Goal: Transaction & Acquisition: Purchase product/service

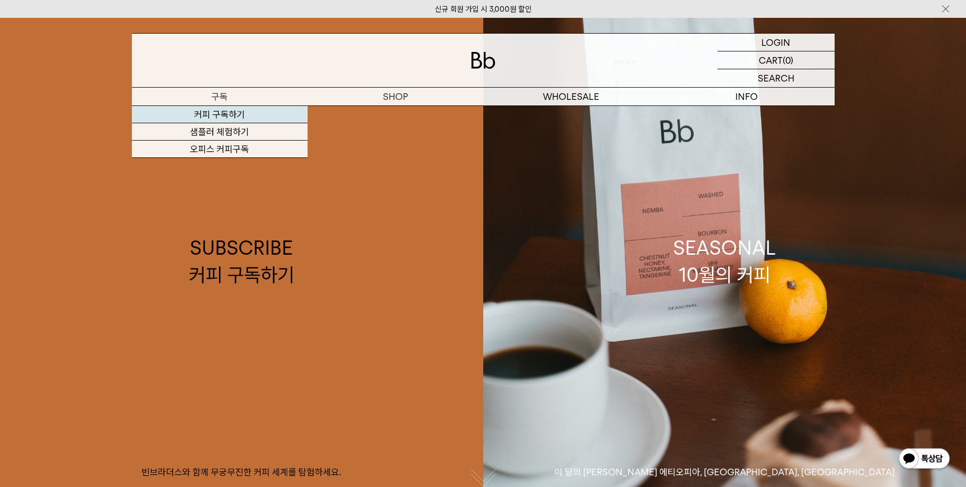
click at [227, 112] on link "커피 구독하기" at bounding box center [220, 114] width 176 height 17
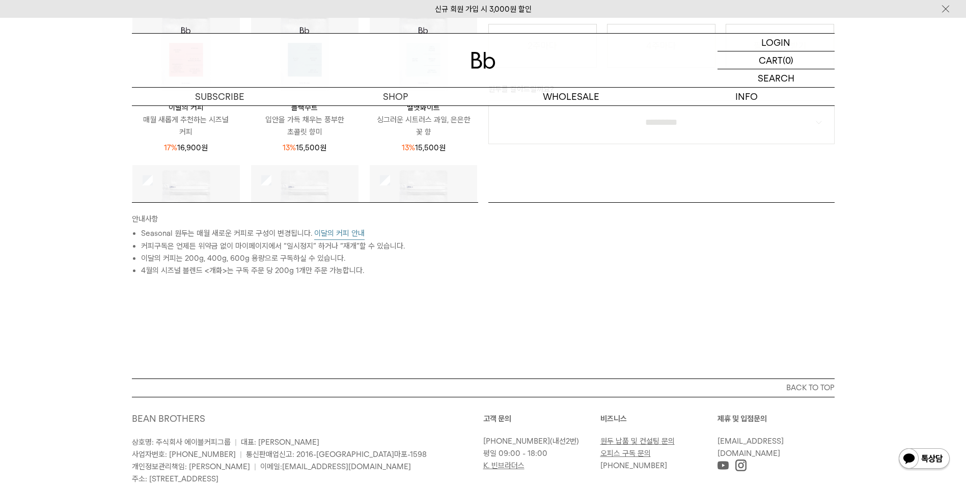
scroll to position [429, 0]
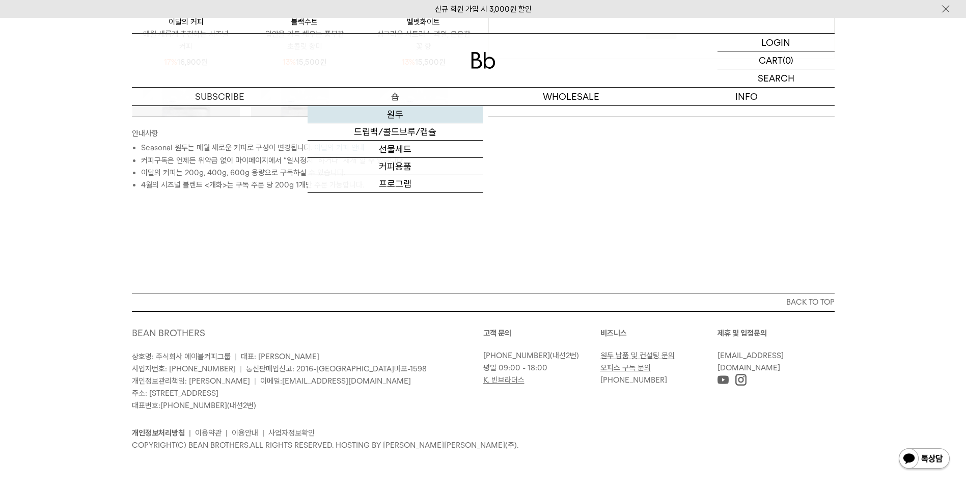
click at [393, 117] on link "원두" at bounding box center [396, 114] width 176 height 17
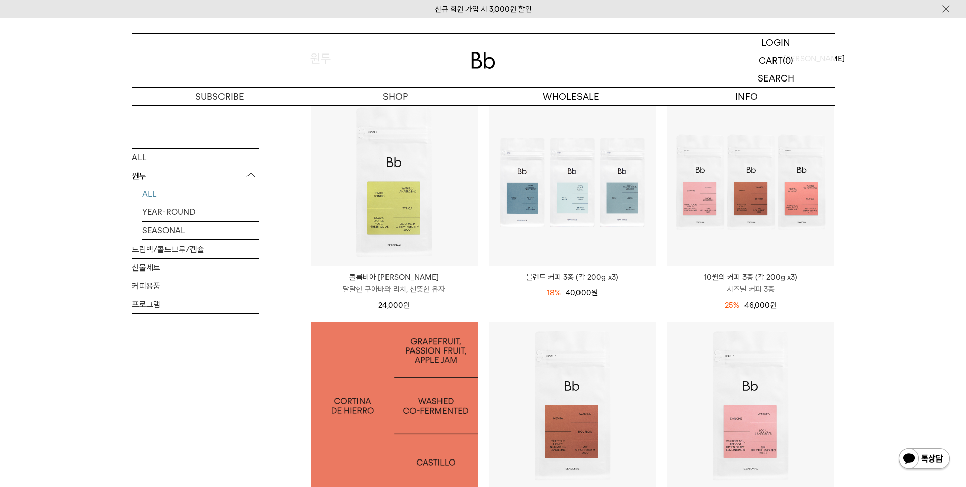
scroll to position [102, 0]
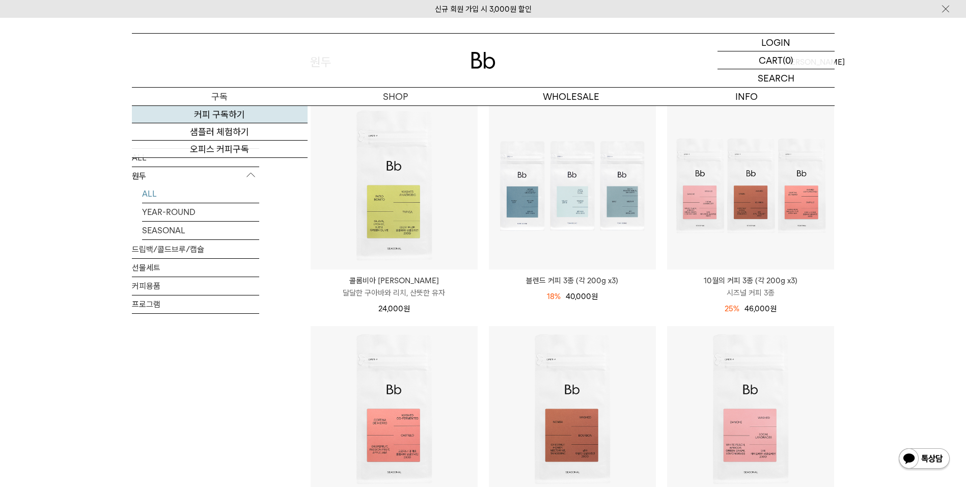
click at [227, 118] on link "커피 구독하기" at bounding box center [220, 114] width 176 height 17
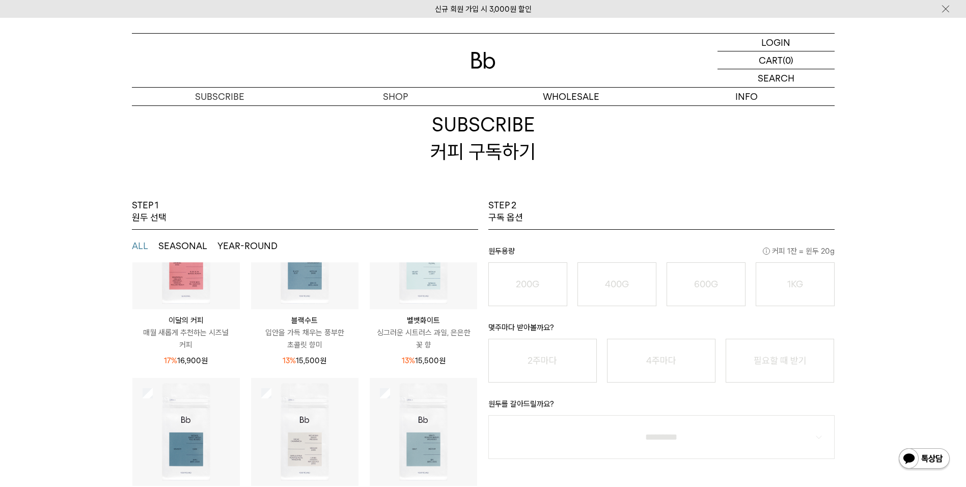
scroll to position [51, 0]
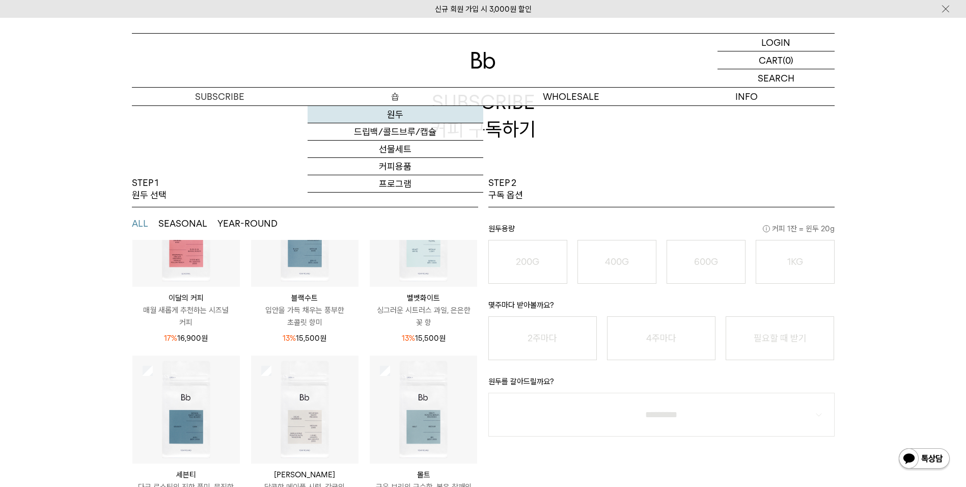
click at [400, 113] on link "원두" at bounding box center [396, 114] width 176 height 17
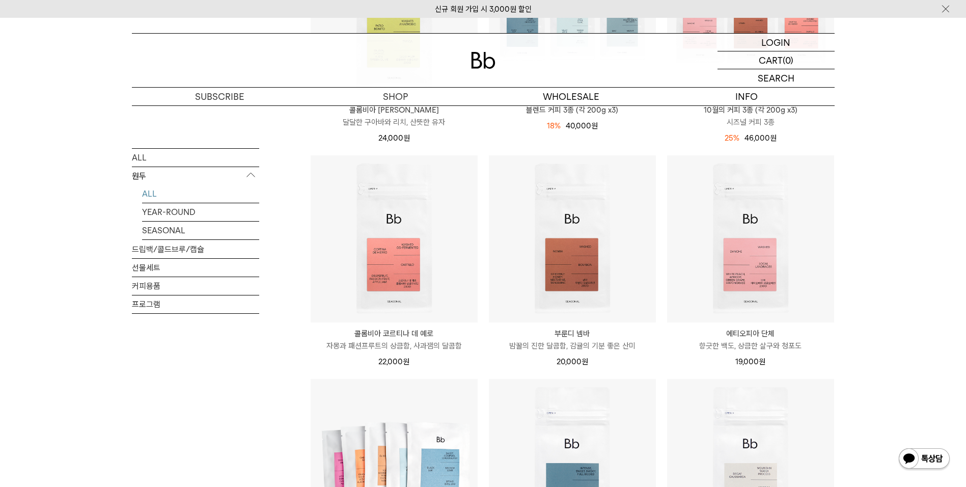
scroll to position [255, 0]
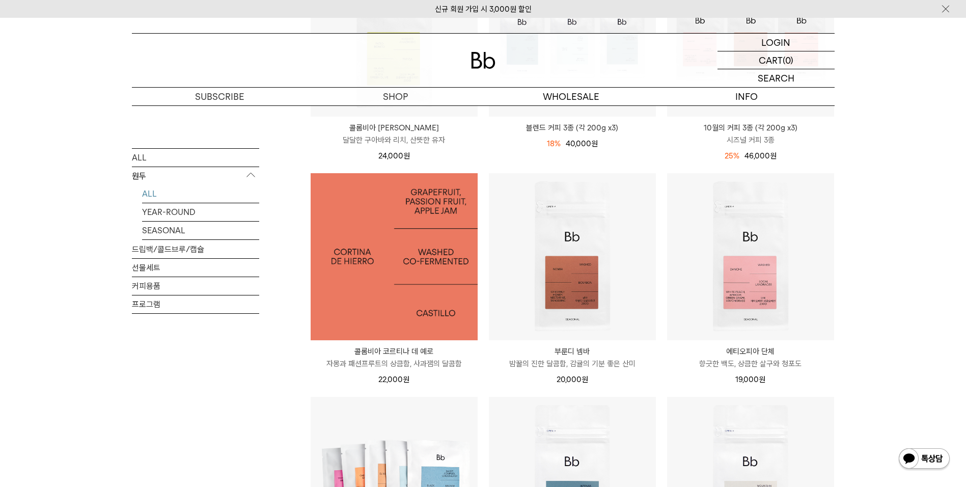
click at [404, 297] on img at bounding box center [394, 256] width 167 height 167
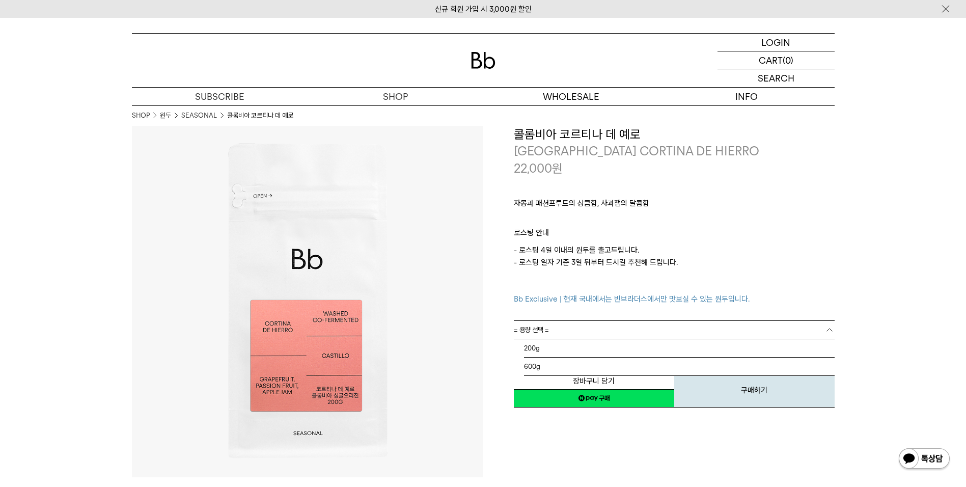
click at [552, 330] on link "= 용량 선택 =" at bounding box center [674, 330] width 321 height 18
click at [534, 349] on li "200g" at bounding box center [679, 348] width 311 height 18
click at [500, 351] on div "**********" at bounding box center [658, 267] width 351 height 283
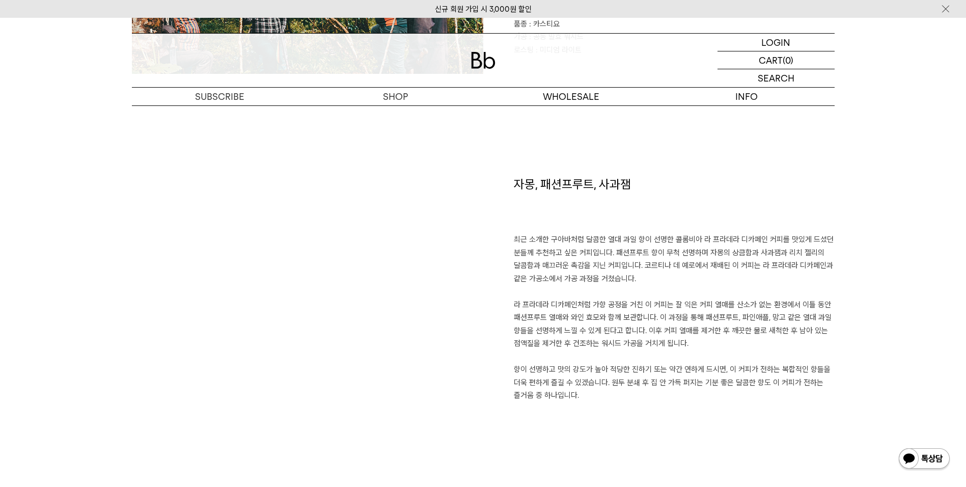
scroll to position [662, 0]
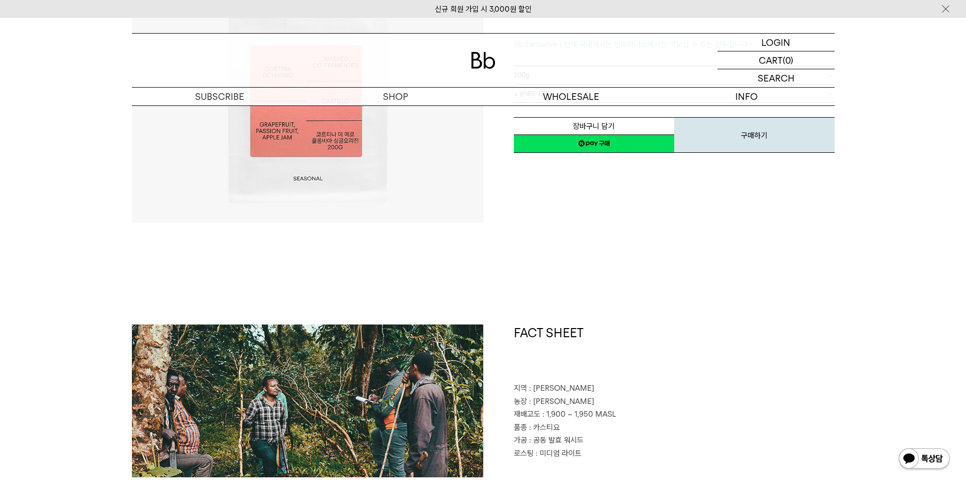
scroll to position [0, 0]
